Goal: Task Accomplishment & Management: Complete application form

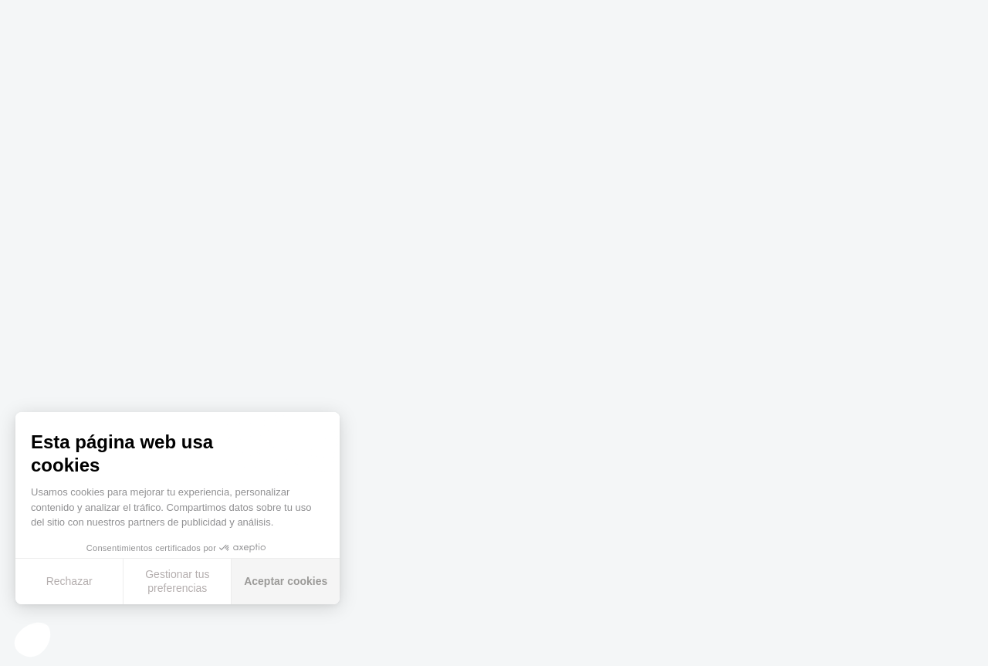
click at [283, 581] on button "Aceptar cookies" at bounding box center [286, 582] width 108 height 46
